Goal: Information Seeking & Learning: Learn about a topic

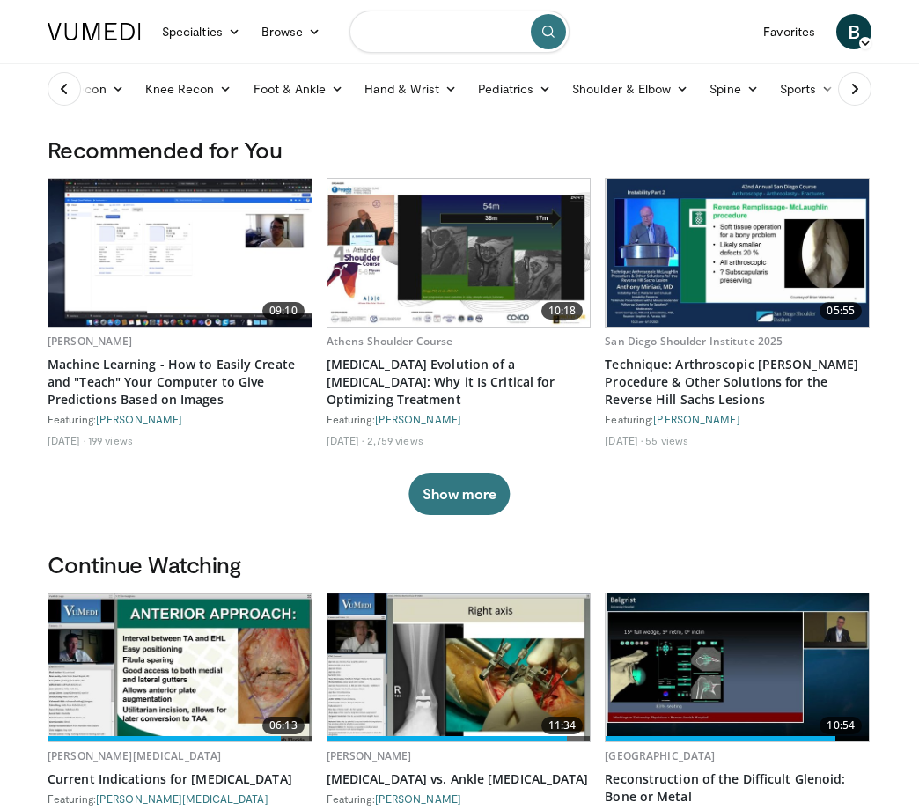
click at [417, 31] on input "Search topics, interventions" at bounding box center [460, 32] width 220 height 42
type input "**********"
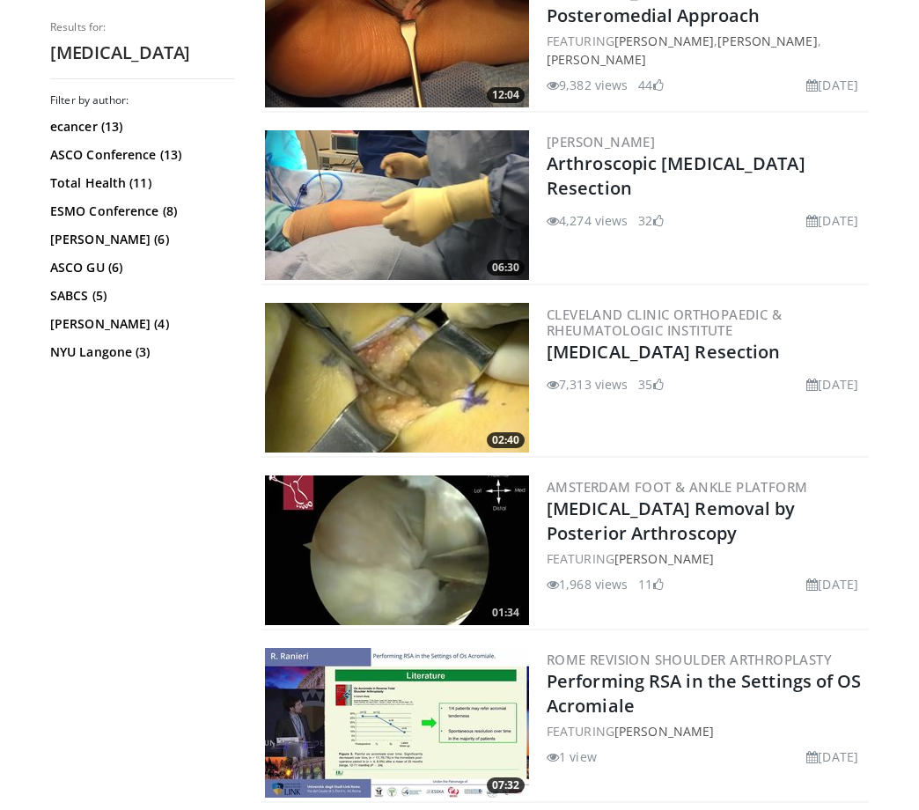
scroll to position [606, 0]
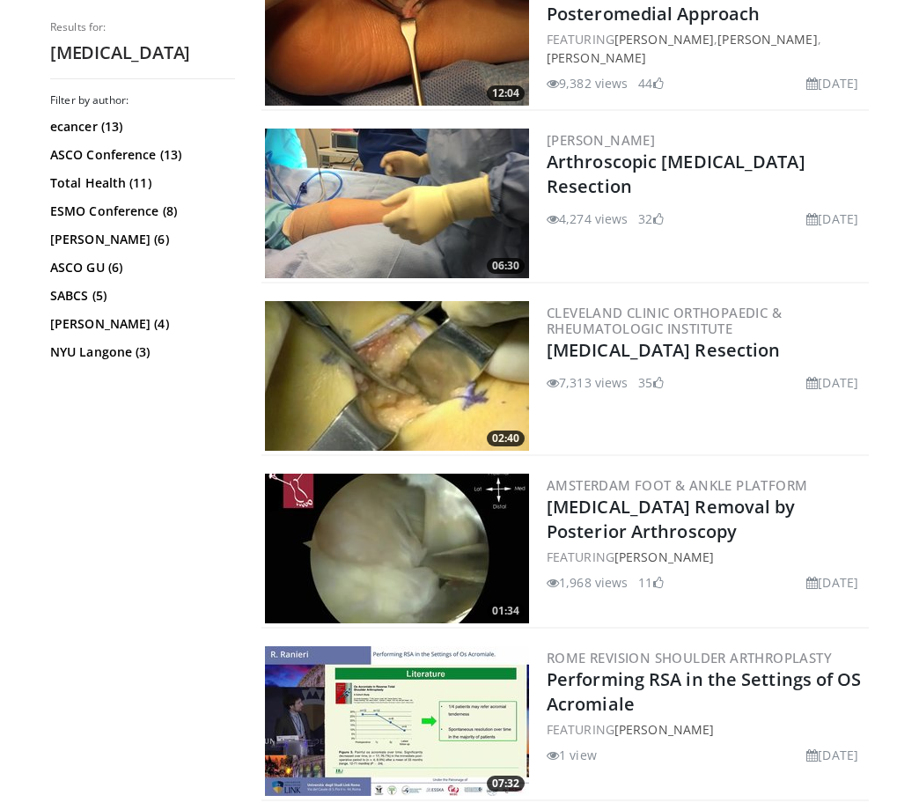
click at [432, 218] on img at bounding box center [397, 204] width 264 height 150
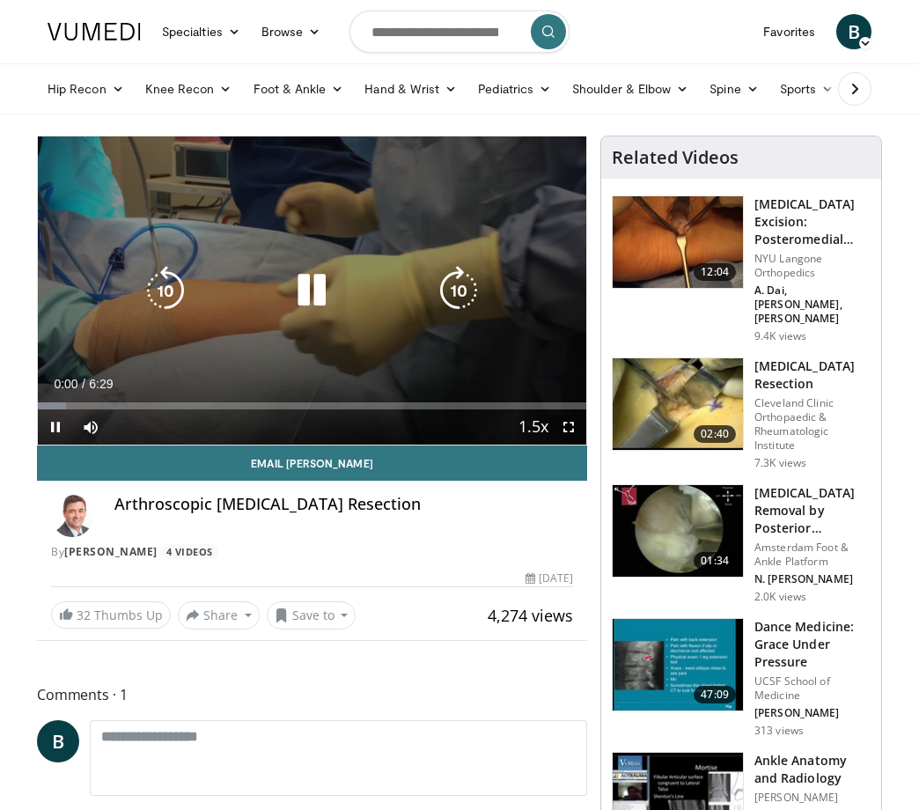
click at [306, 292] on icon "Video Player" at bounding box center [311, 290] width 49 height 49
click at [341, 291] on div "Video Player" at bounding box center [312, 290] width 329 height 35
click at [317, 291] on icon "Video Player" at bounding box center [311, 290] width 49 height 49
click at [349, 305] on div "Video Player" at bounding box center [312, 290] width 329 height 35
click at [321, 291] on icon "Video Player" at bounding box center [311, 290] width 49 height 49
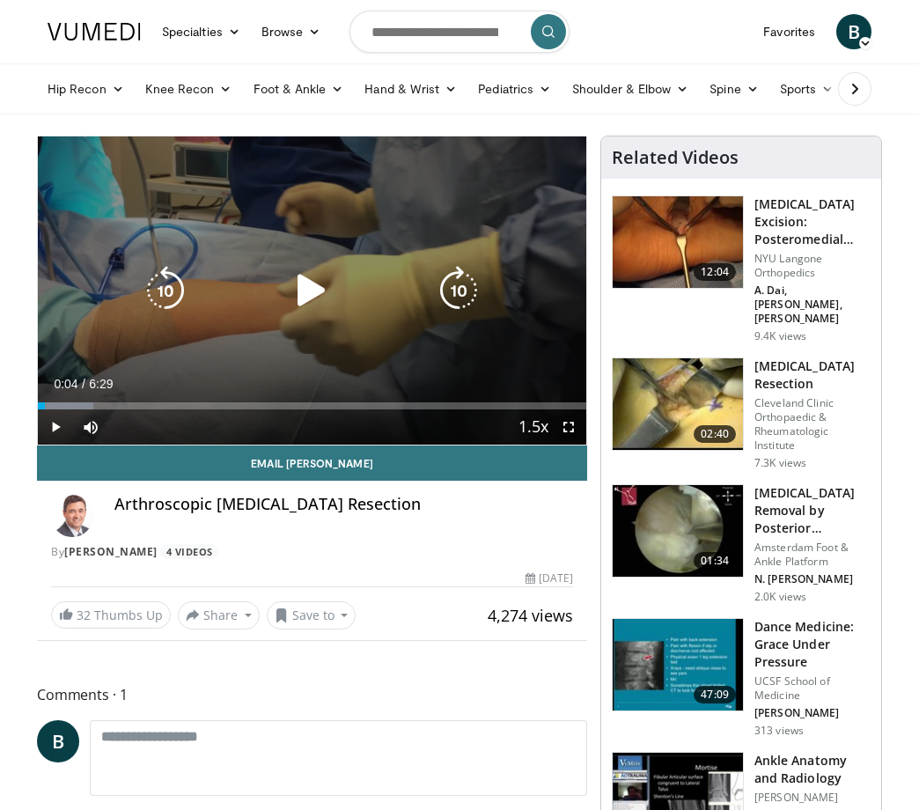
click at [308, 290] on icon "Video Player" at bounding box center [311, 290] width 49 height 49
click at [314, 258] on div "10 seconds Tap to unmute" at bounding box center [312, 291] width 549 height 308
click at [313, 288] on icon "Video Player" at bounding box center [311, 290] width 49 height 49
click at [162, 285] on icon "Video Player" at bounding box center [165, 290] width 49 height 49
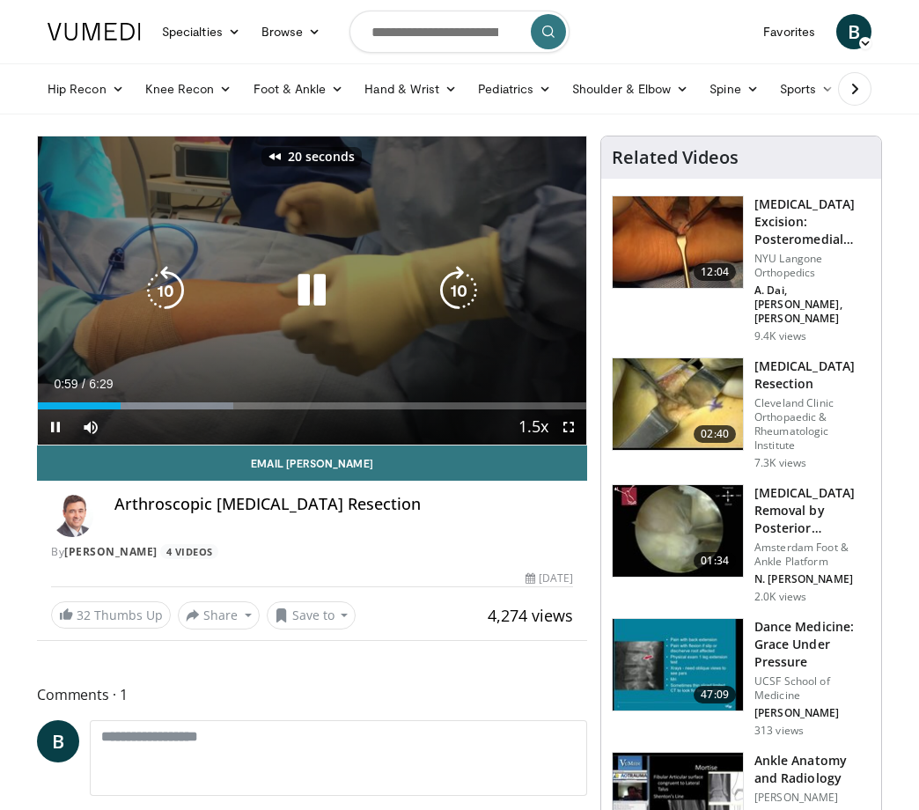
click at [160, 297] on icon "Video Player" at bounding box center [165, 290] width 49 height 49
click at [165, 292] on icon "Video Player" at bounding box center [165, 290] width 49 height 49
click at [166, 292] on icon "Video Player" at bounding box center [165, 290] width 49 height 49
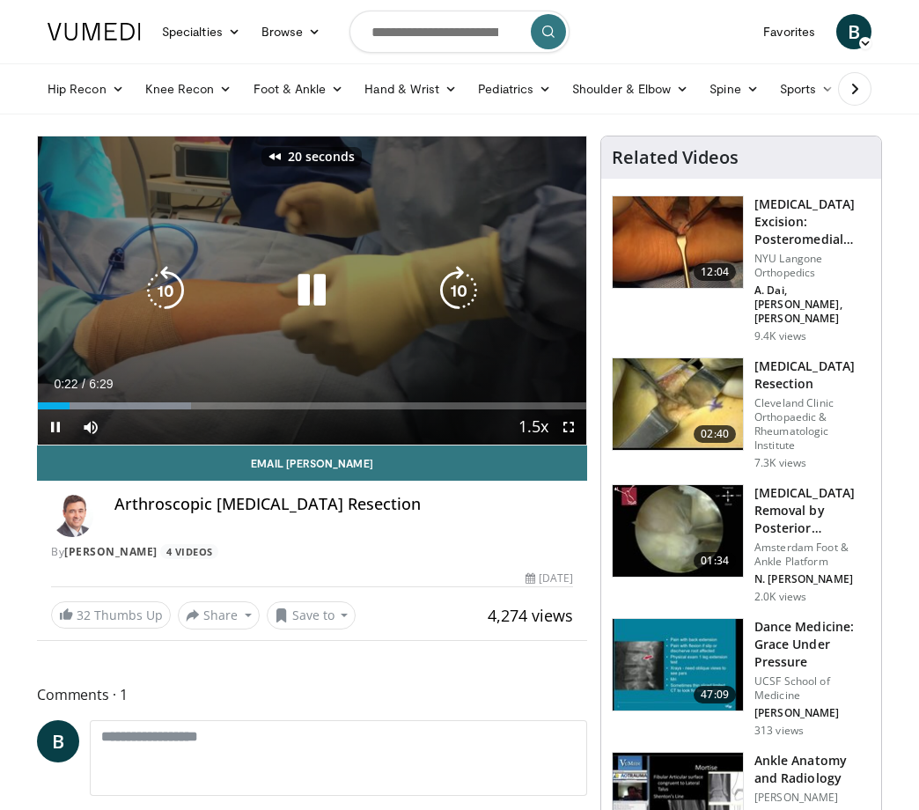
click at [166, 292] on icon "Video Player" at bounding box center [165, 290] width 49 height 49
click at [321, 287] on icon "Video Player" at bounding box center [311, 290] width 49 height 49
click at [327, 273] on icon "Video Player" at bounding box center [311, 290] width 49 height 49
click at [468, 277] on icon "Video Player" at bounding box center [458, 290] width 49 height 49
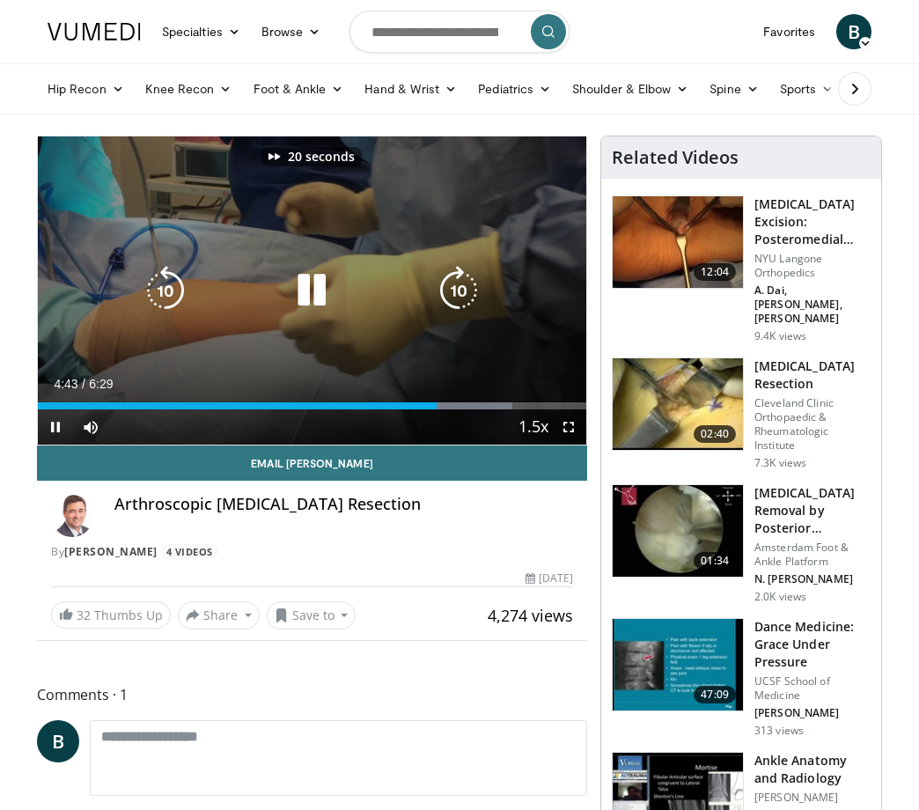
click at [468, 277] on icon "Video Player" at bounding box center [458, 290] width 49 height 49
click at [294, 289] on icon "Video Player" at bounding box center [311, 290] width 49 height 49
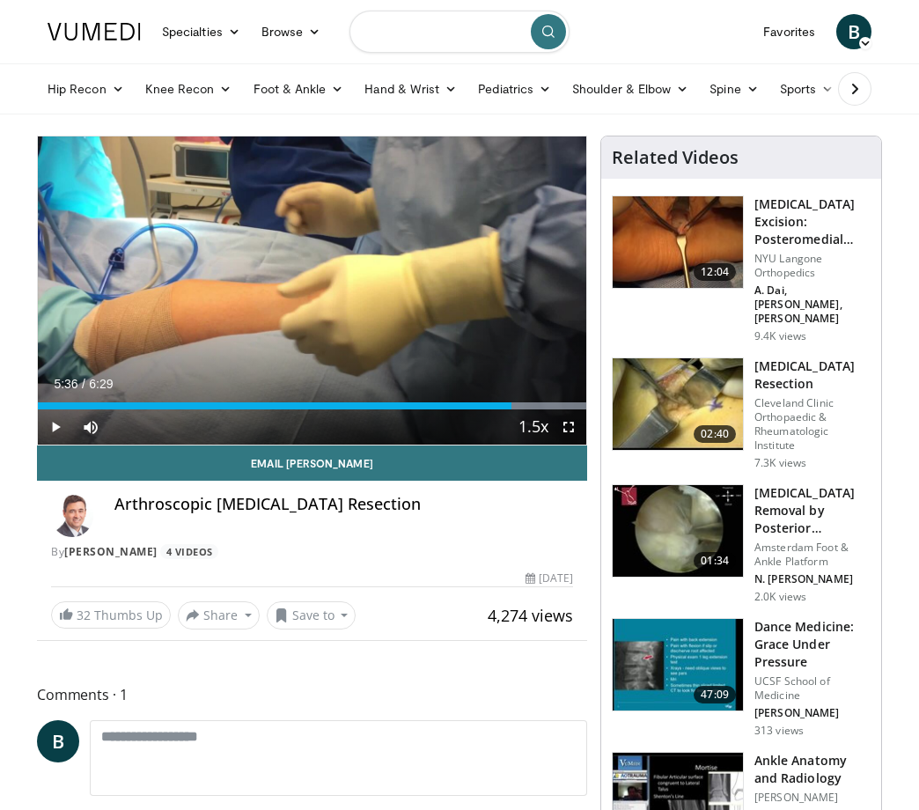
click at [437, 36] on input "Search topics, interventions" at bounding box center [460, 32] width 220 height 42
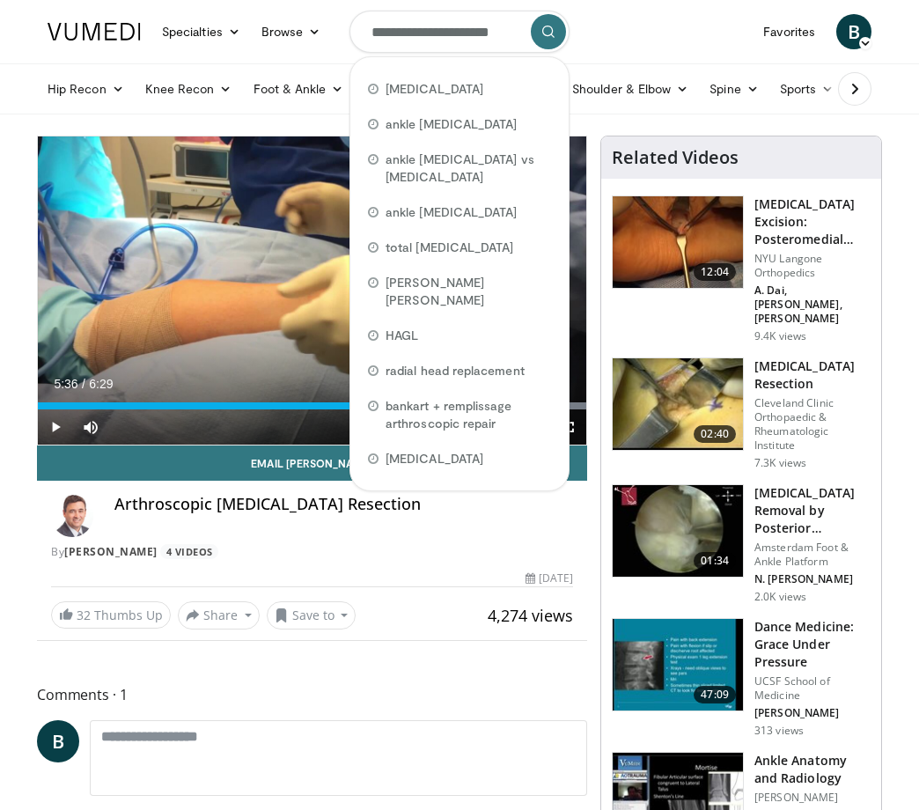
scroll to position [0, 10]
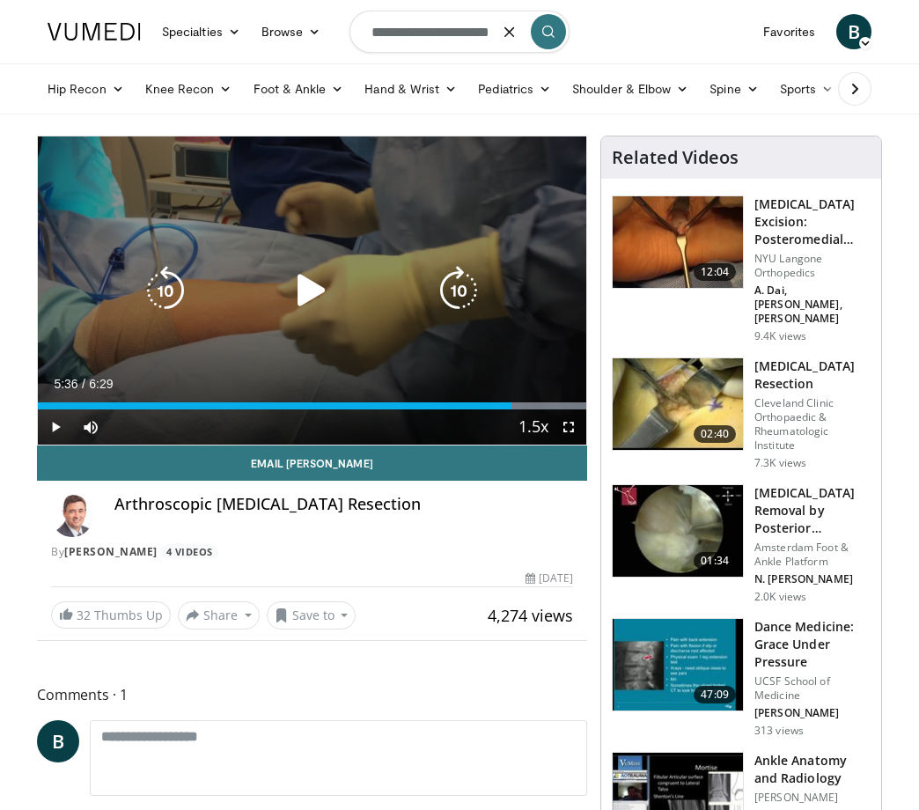
type input "**********"
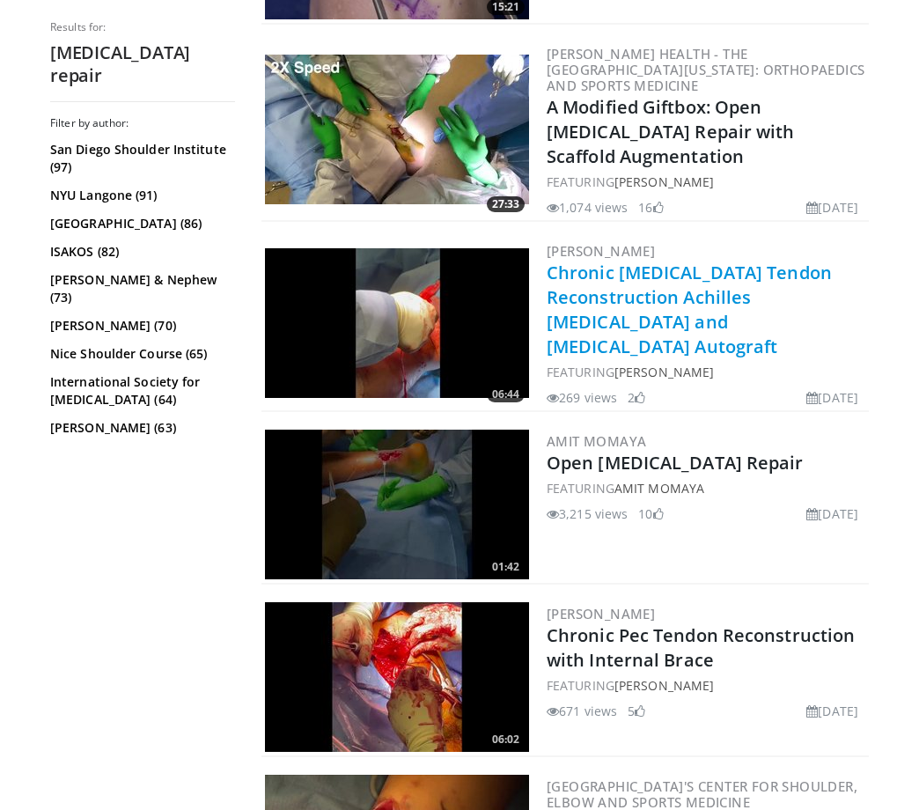
scroll to position [676, 0]
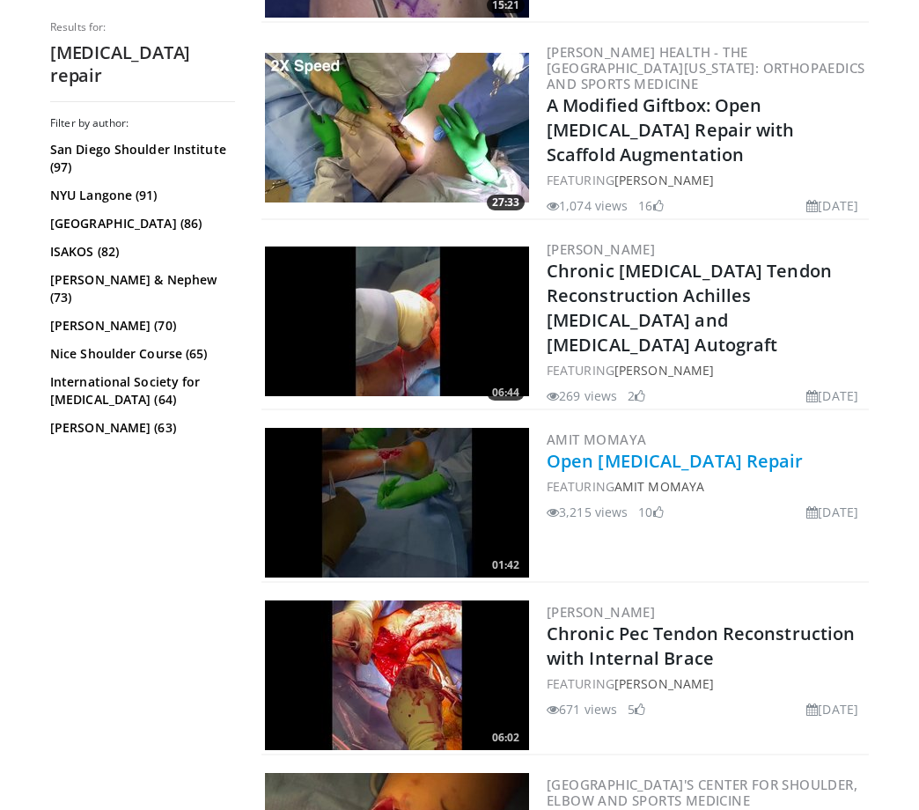
click at [653, 449] on link "Open Achilles Tendon Repair" at bounding box center [675, 461] width 257 height 24
